Goal: Information Seeking & Learning: Find specific page/section

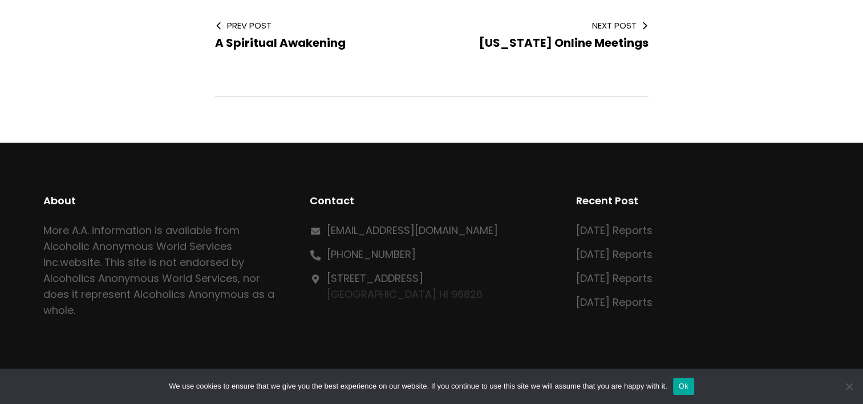
scroll to position [114, 0]
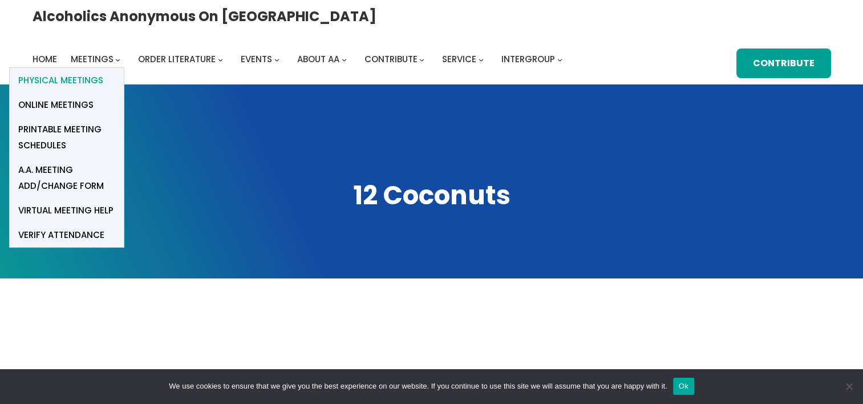
click at [103, 72] on span "Physical Meetings" at bounding box center [60, 80] width 85 height 16
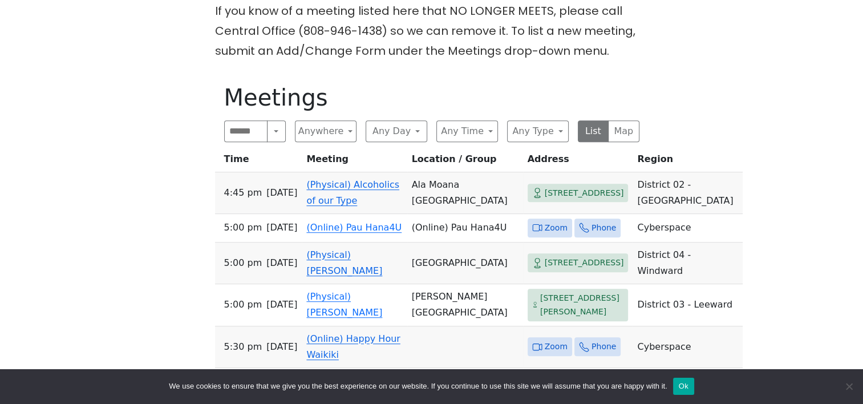
scroll to position [415, 0]
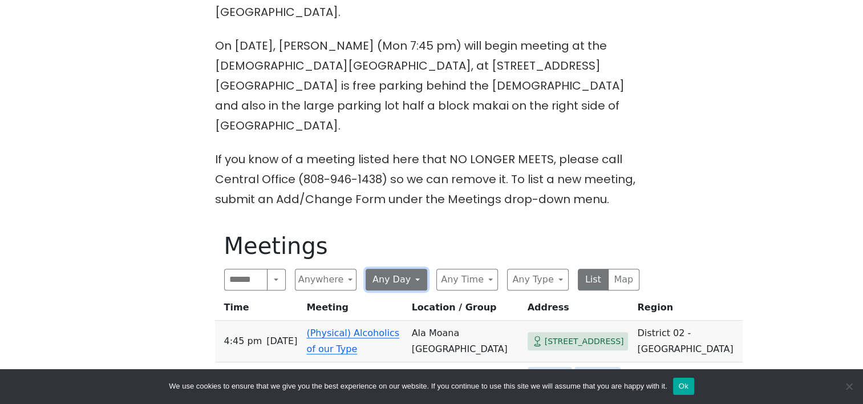
click at [420, 269] on button "Any Day" at bounding box center [397, 280] width 62 height 22
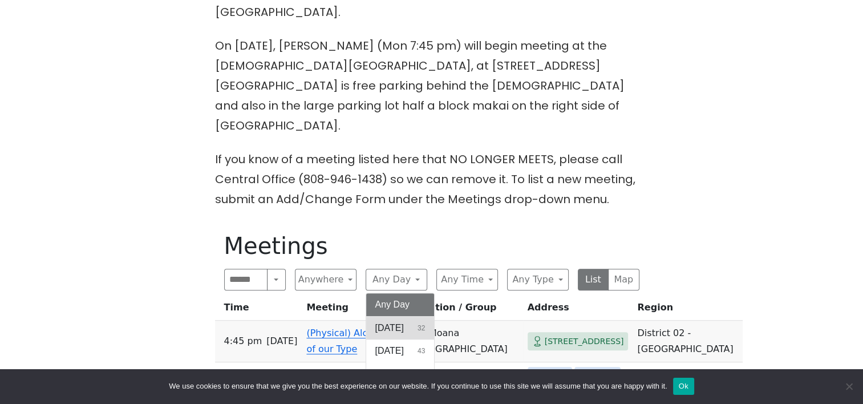
click at [404, 321] on span "Sunday" at bounding box center [389, 328] width 29 height 14
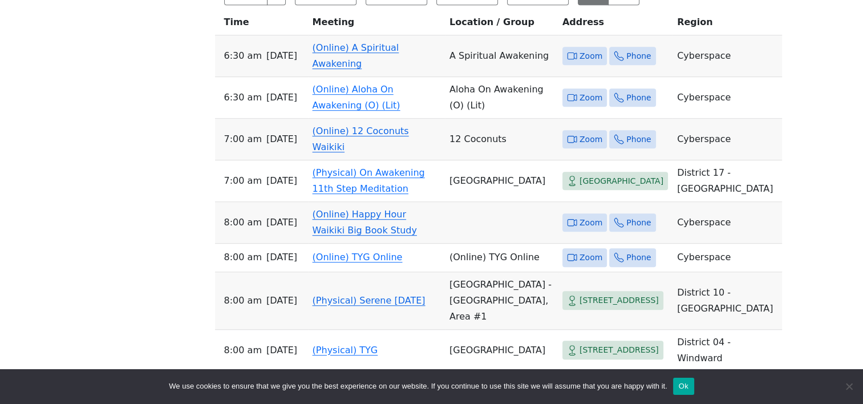
scroll to position [643, 0]
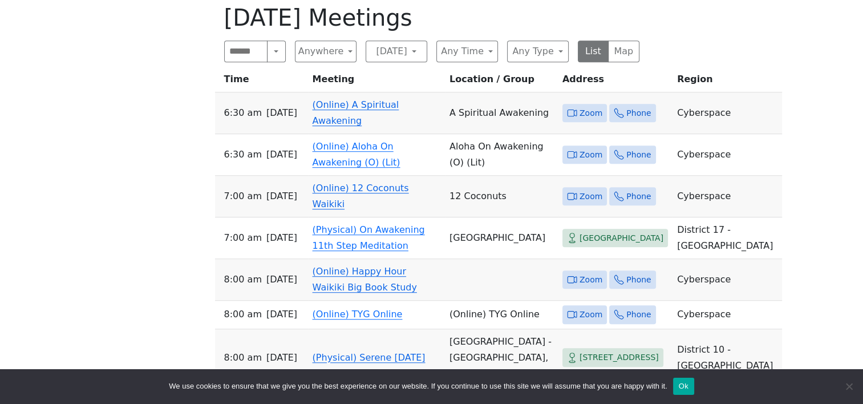
click at [349, 185] on link "(Online) 12 Coconuts Waikiki" at bounding box center [361, 196] width 96 height 27
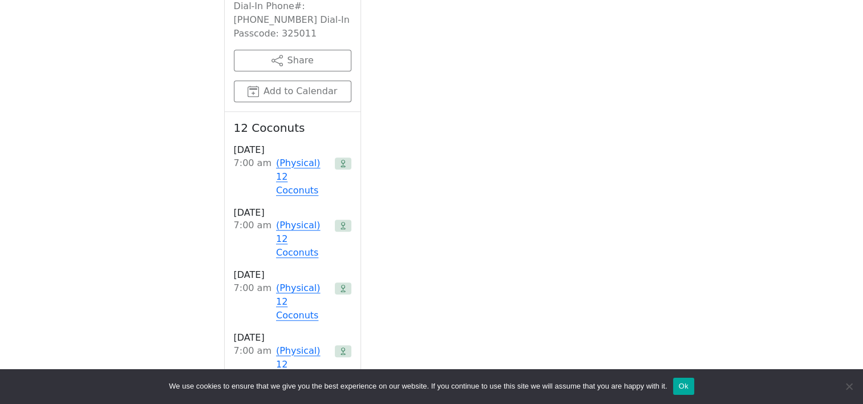
scroll to position [941, 0]
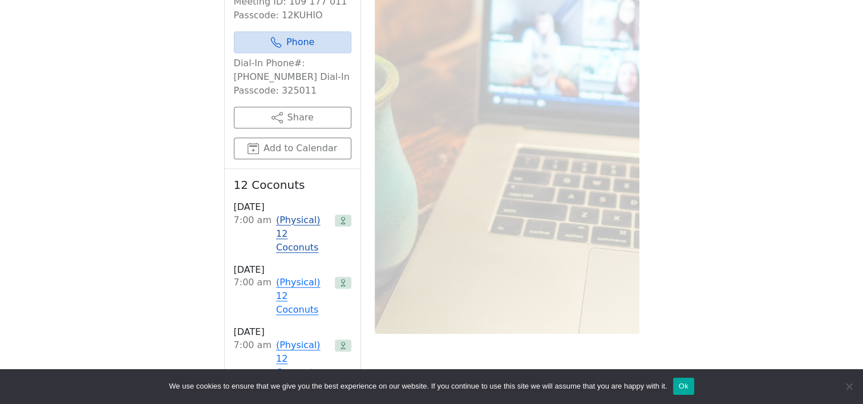
click at [292, 213] on link "(Physical) 12 Coconuts" at bounding box center [303, 233] width 54 height 41
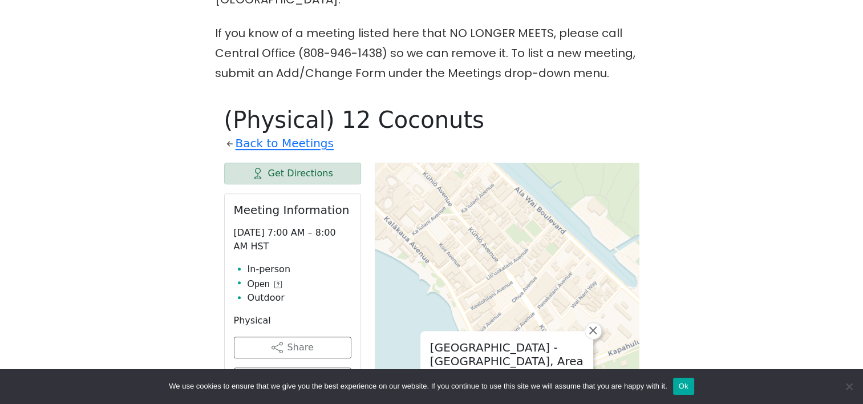
scroll to position [713, 0]
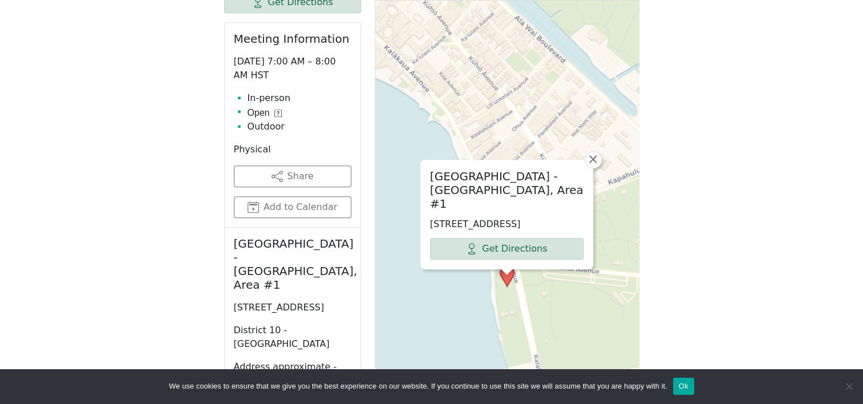
drag, startPoint x: 232, startPoint y: 236, endPoint x: 310, endPoint y: 251, distance: 80.2
copy p "2679 Kalakaua Ave, Honolulu, HI 96815"
click at [234, 237] on h2 "Kapiolani Park - Beach Side, Area #1" at bounding box center [293, 264] width 118 height 55
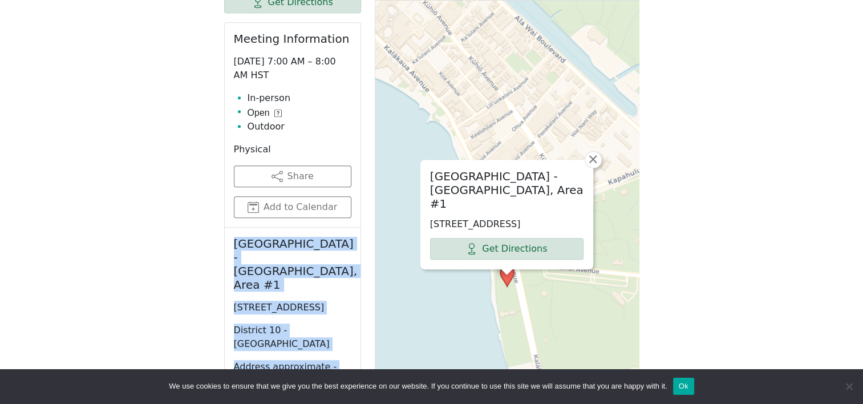
drag, startPoint x: 230, startPoint y: 199, endPoint x: 331, endPoint y: 348, distance: 179.9
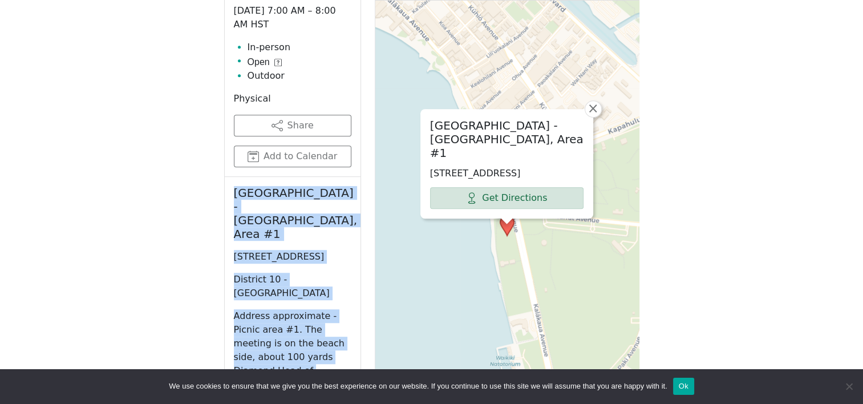
scroll to position [770, 0]
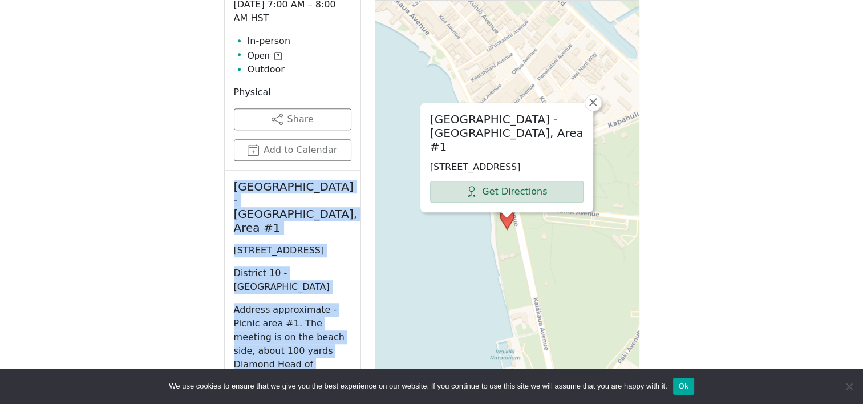
copy div "Kapiolani Park - Beach Side, Area #1 2679 Kalakaua Ave, Honolulu, HI 96815, USA…"
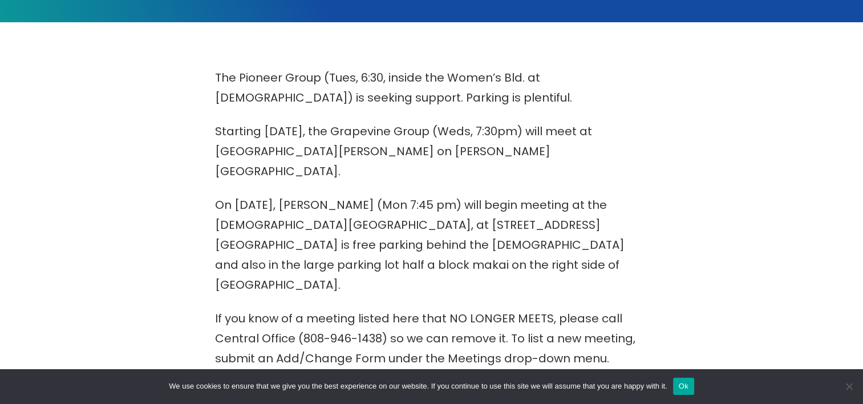
scroll to position [484, 0]
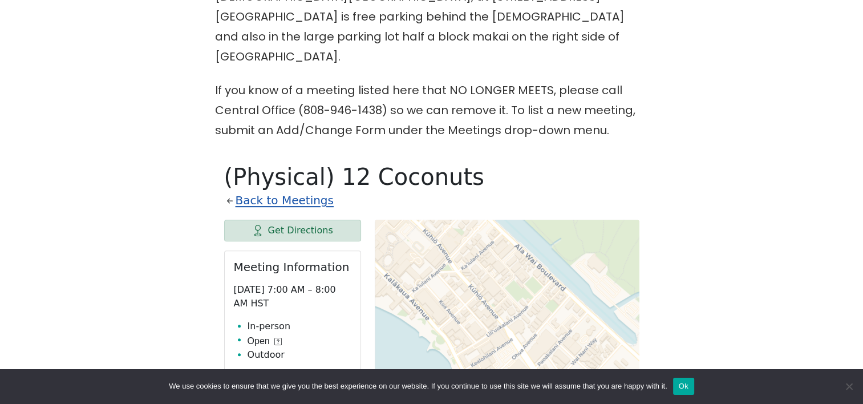
click at [276, 191] on link "Back to Meetings" at bounding box center [285, 201] width 98 height 20
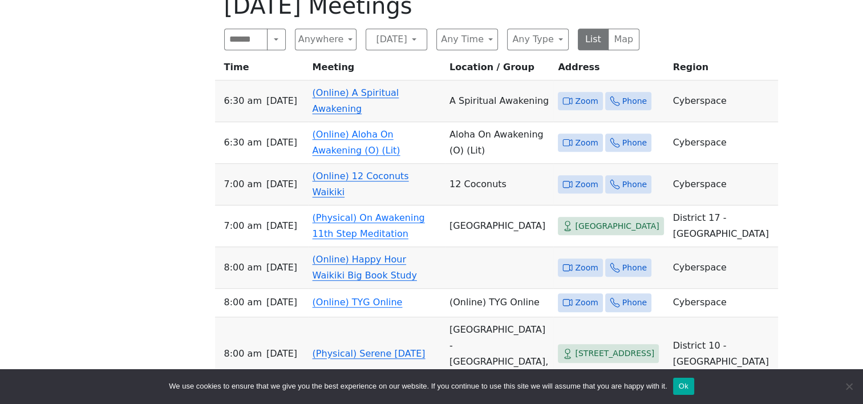
scroll to position [427, 0]
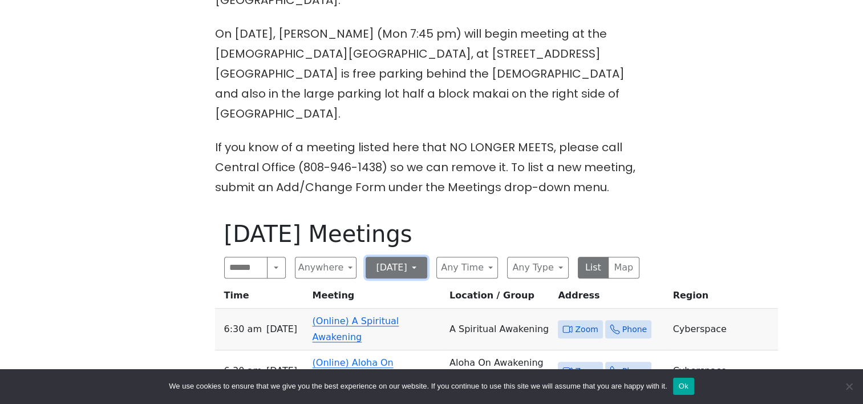
click at [392, 257] on button "Sunday" at bounding box center [397, 268] width 62 height 22
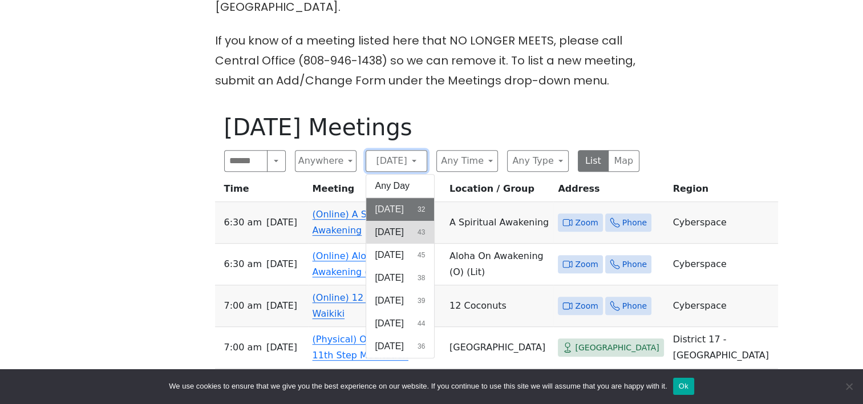
scroll to position [541, 0]
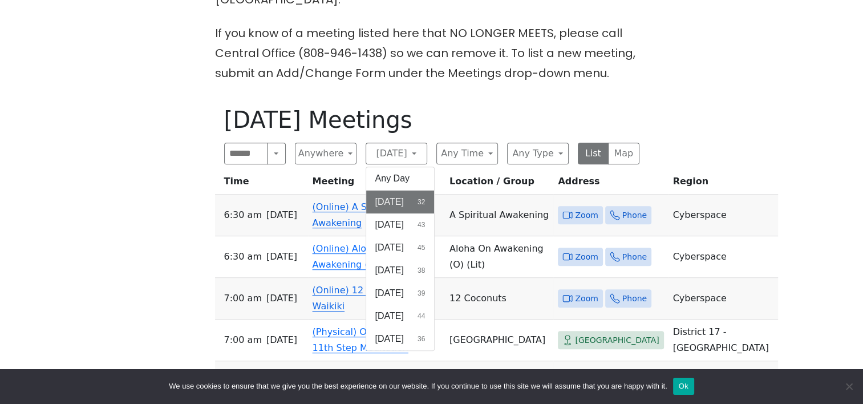
click at [404, 332] on span "Saturday" at bounding box center [389, 339] width 29 height 14
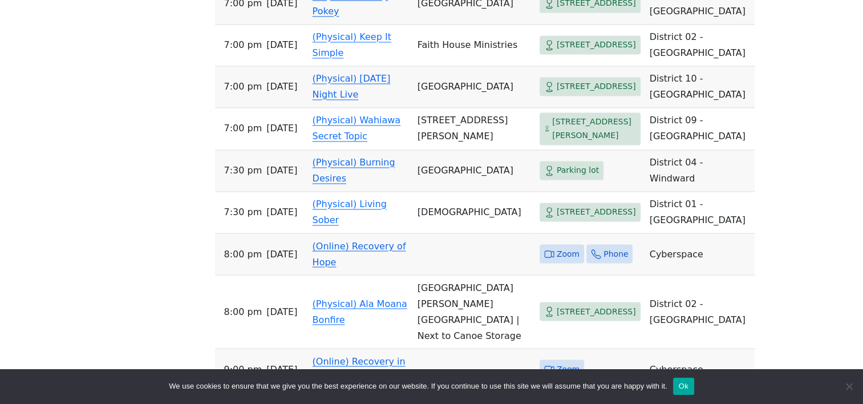
scroll to position [1910, 0]
click at [321, 107] on td "(Physical) Saturday Night Live" at bounding box center [360, 87] width 105 height 42
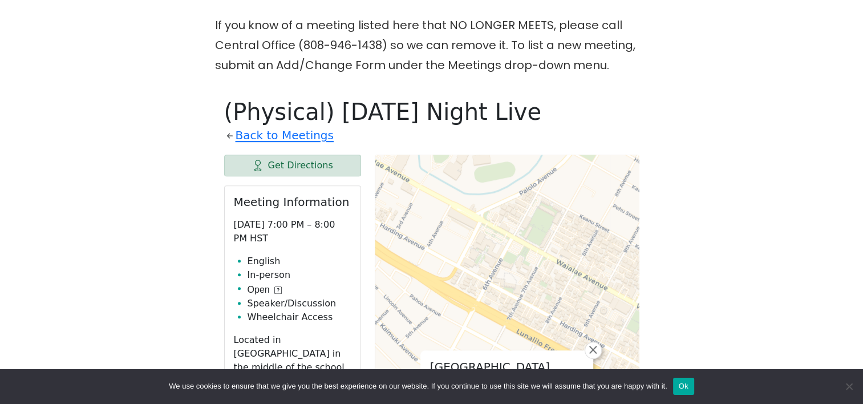
scroll to position [427, 0]
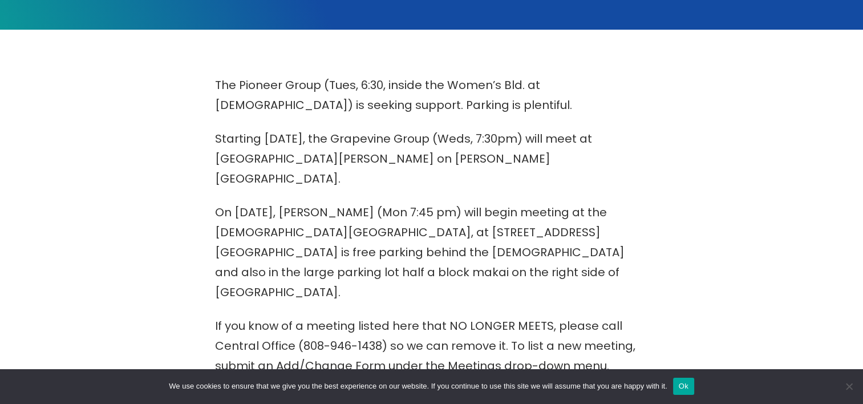
scroll to position [403, 0]
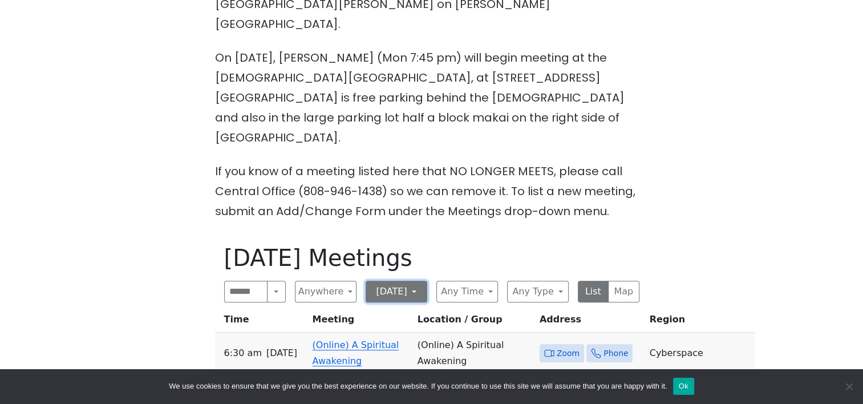
click at [397, 281] on button "Saturday" at bounding box center [397, 292] width 62 height 22
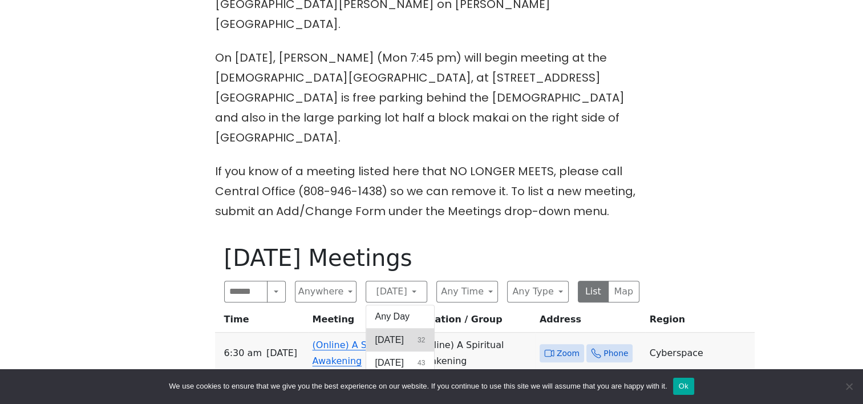
click at [395, 333] on span "Sunday" at bounding box center [389, 340] width 29 height 14
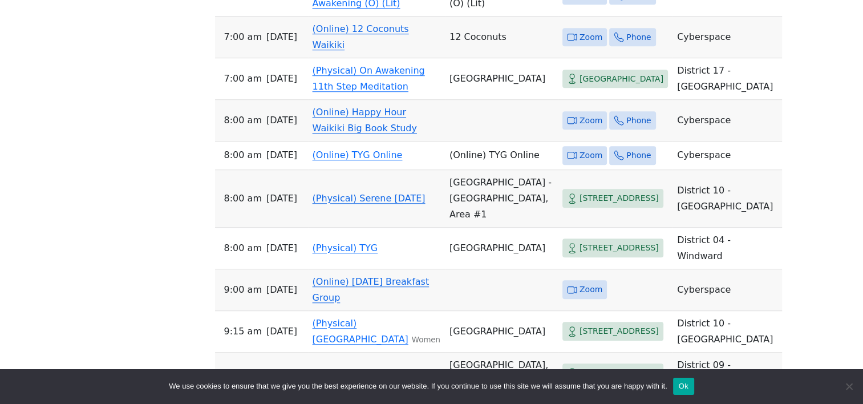
scroll to position [860, 0]
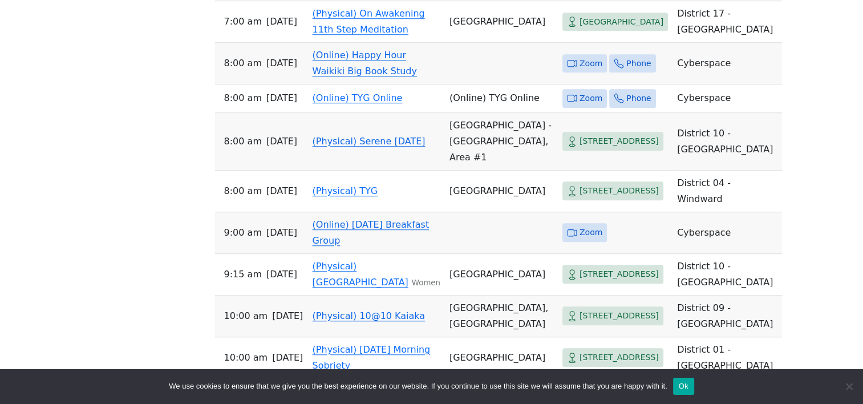
click at [322, 147] on link "(Physical) Serene Sunday" at bounding box center [369, 141] width 113 height 11
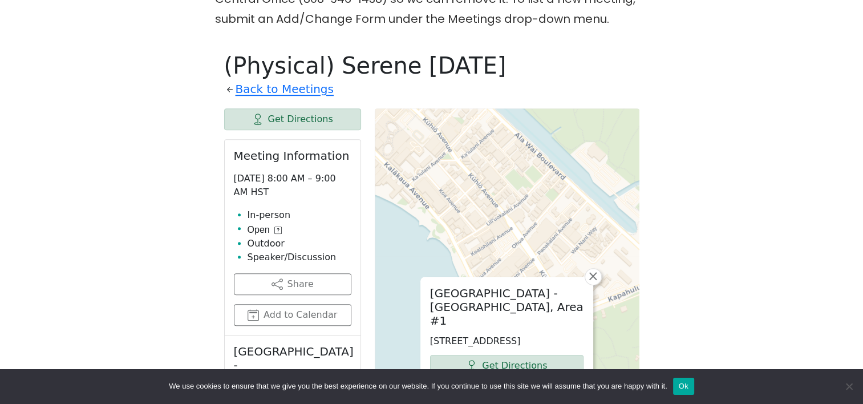
scroll to position [655, 0]
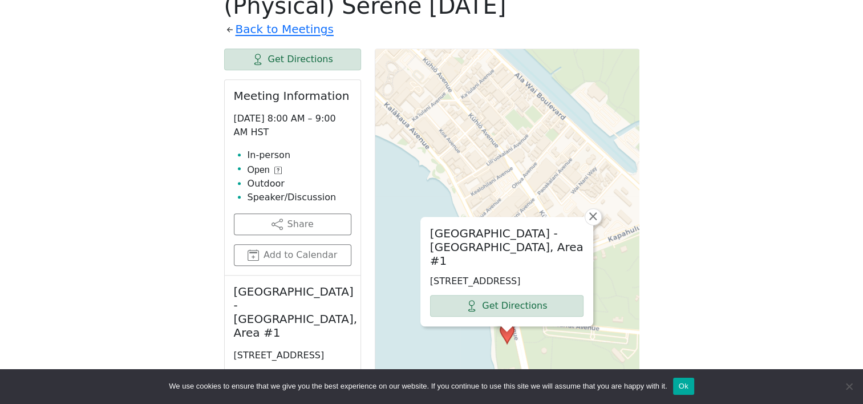
drag, startPoint x: 233, startPoint y: 288, endPoint x: 310, endPoint y: 297, distance: 77.6
click at [310, 349] on p "2679 Kalakaua Ave, Honolulu, HI 96815, USA" at bounding box center [293, 356] width 118 height 14
copy p "2679 Kalakaua Ave, Honolulu, HI 96815"
drag, startPoint x: 251, startPoint y: 262, endPoint x: 236, endPoint y: 253, distance: 17.4
click at [251, 285] on h2 "Kapiolani Park - Beach Side, Area #1" at bounding box center [293, 312] width 118 height 55
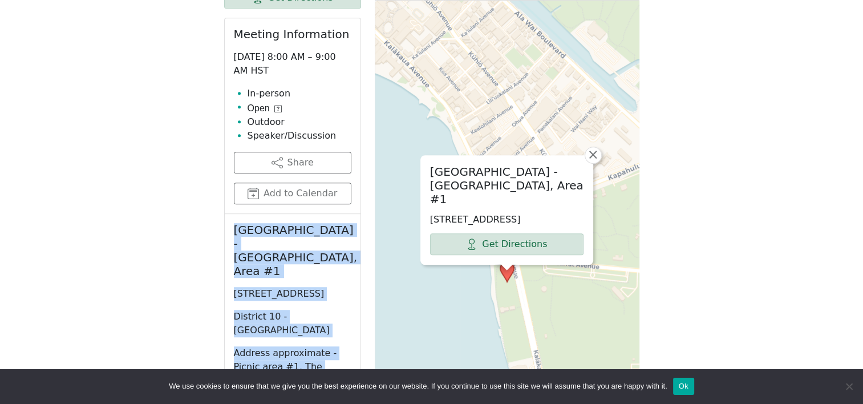
scroll to position [784, 0]
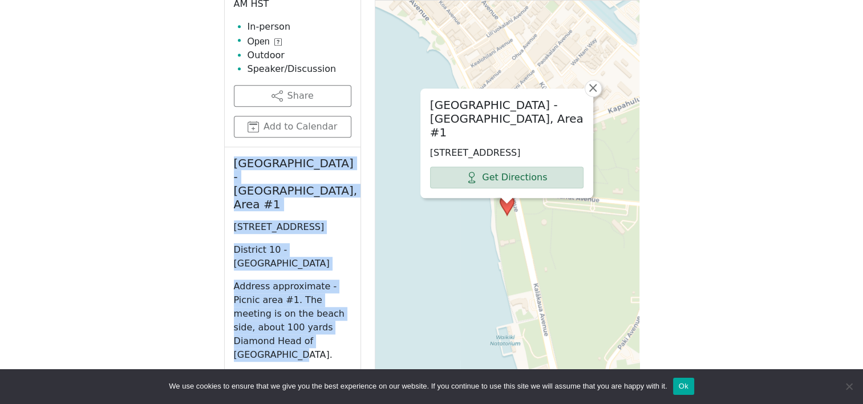
drag, startPoint x: 232, startPoint y: 250, endPoint x: 322, endPoint y: 274, distance: 93.3
copy div "Kapiolani Park - Beach Side, Area #1 2679 Kalakaua Ave, Honolulu, HI 96815, USA…"
